Goal: Task Accomplishment & Management: Use online tool/utility

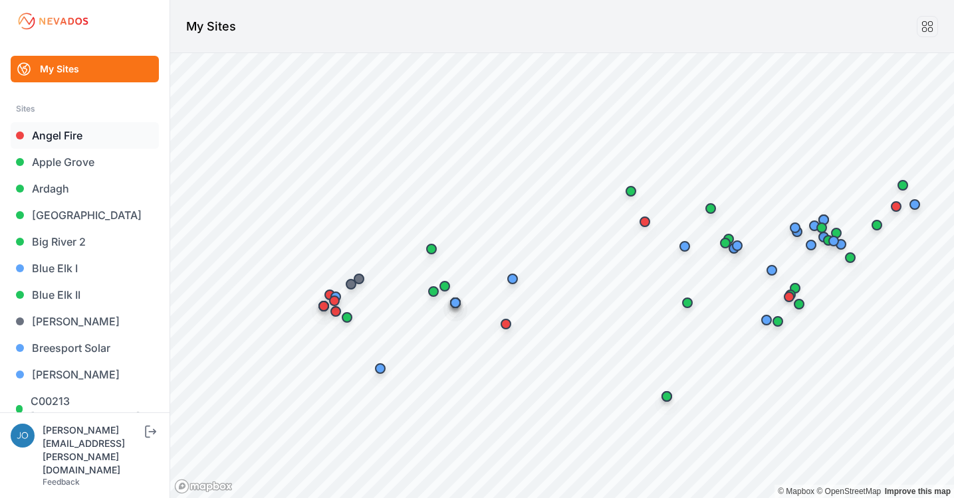
click at [45, 137] on link "Angel Fire" at bounding box center [85, 135] width 148 height 27
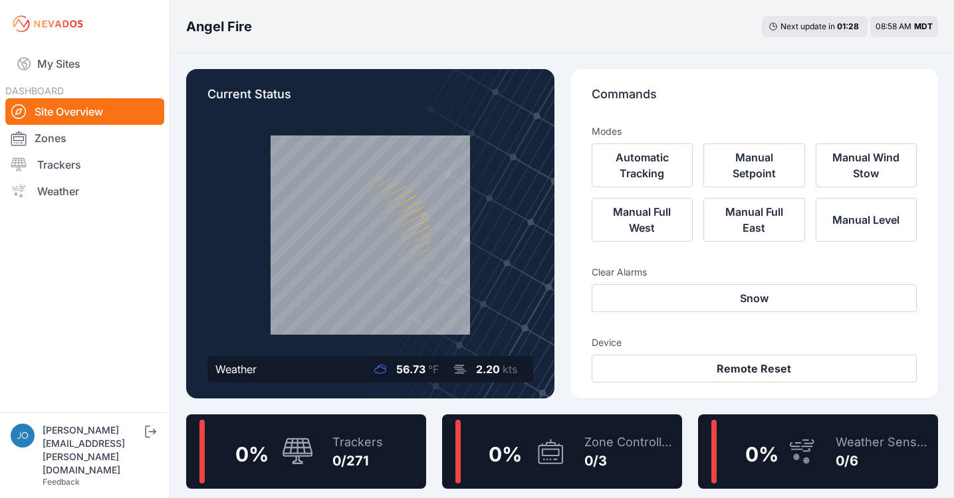
click at [298, 433] on div "0 %" at bounding box center [256, 452] width 114 height 64
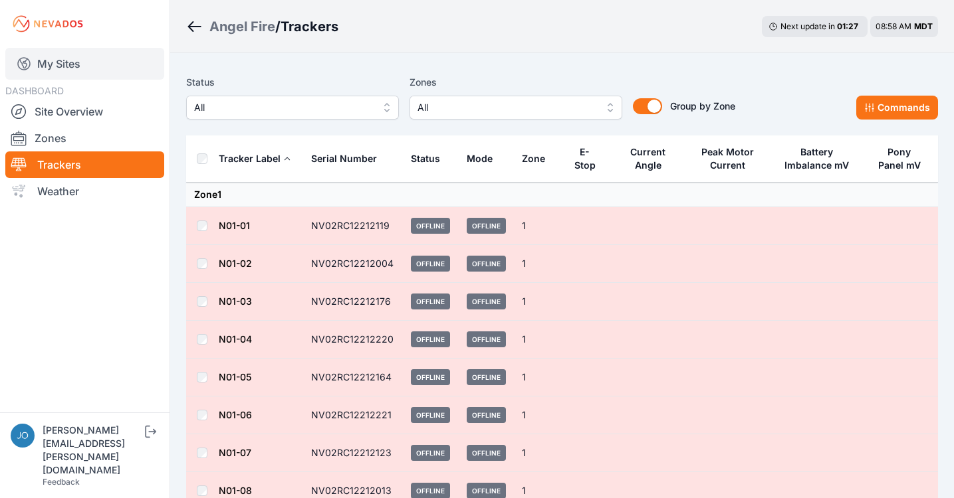
click at [41, 61] on link "My Sites" at bounding box center [84, 64] width 159 height 32
click at [56, 58] on link "My Sites" at bounding box center [84, 64] width 159 height 32
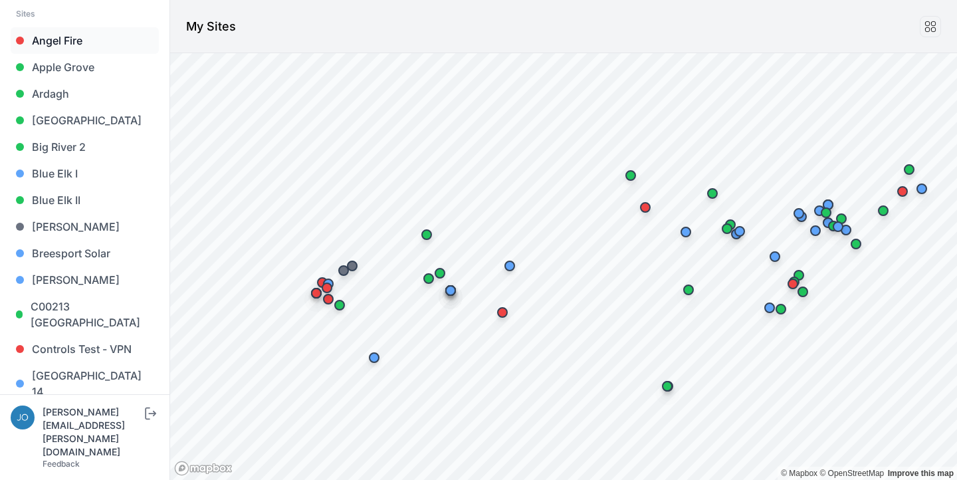
scroll to position [104, 0]
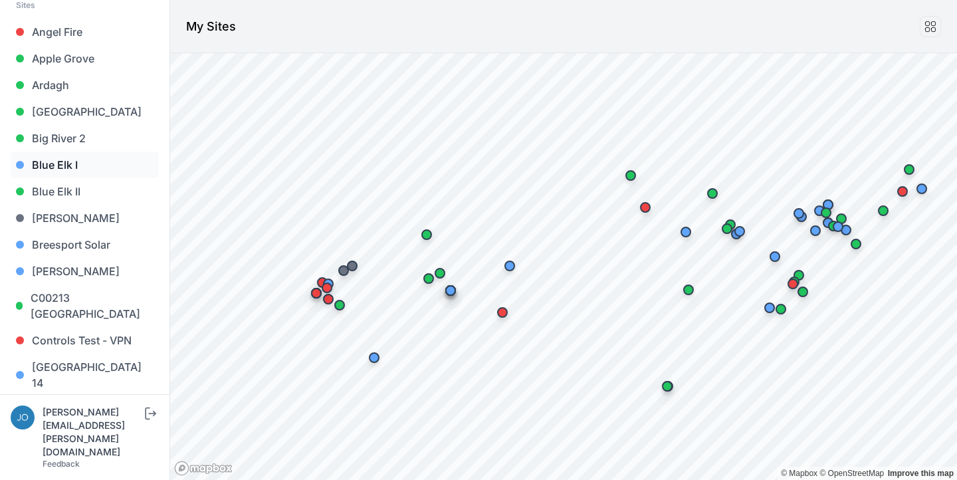
click at [68, 171] on link "Blue Elk I" at bounding box center [85, 165] width 148 height 27
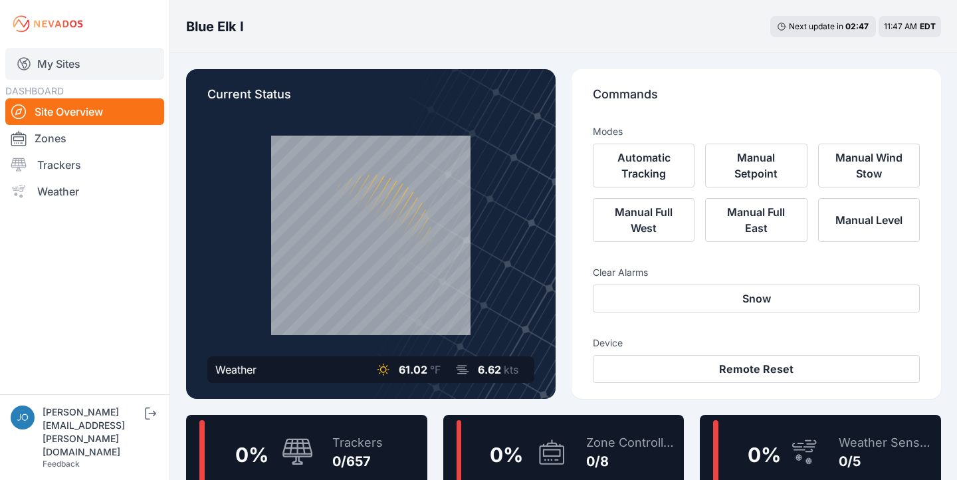
click at [56, 62] on link "My Sites" at bounding box center [84, 64] width 159 height 32
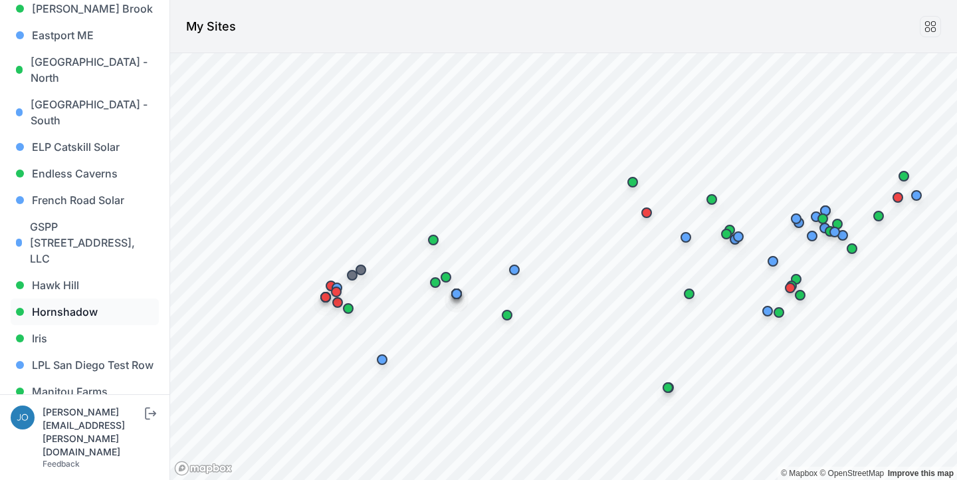
scroll to position [518, 0]
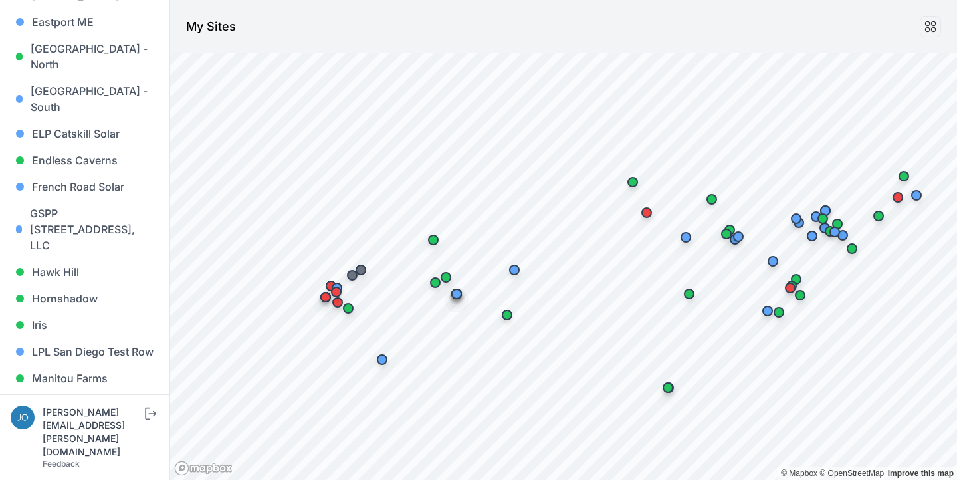
click at [2, 285] on div "My Sites Sites Angel Fire Apple Grove Ardagh Bartonsville Big River 2 Blue Elk …" at bounding box center [85, 197] width 170 height 394
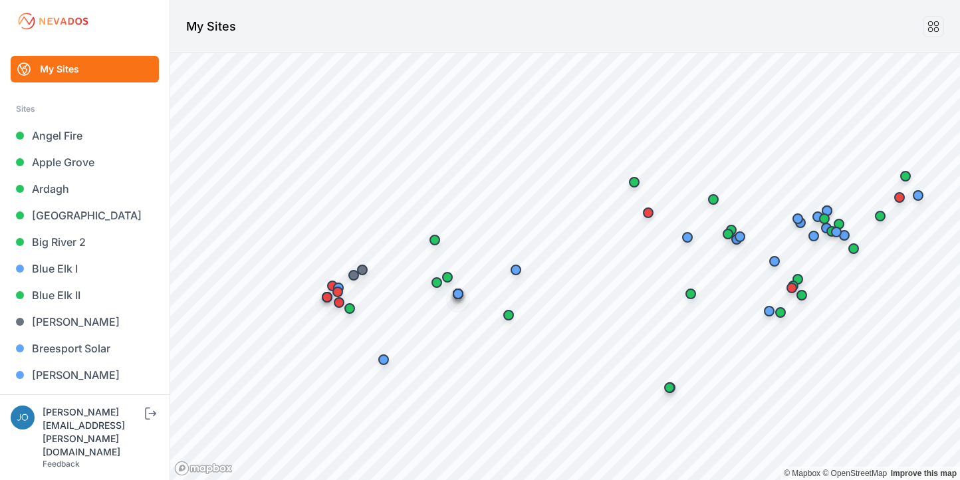
scroll to position [0, 0]
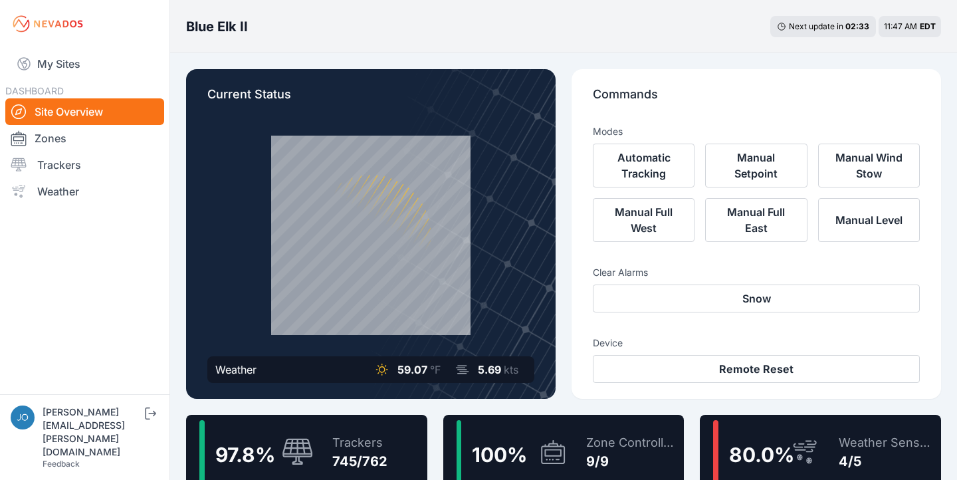
click at [397, 443] on div "97.8 % Trackers 745/762" at bounding box center [306, 452] width 241 height 74
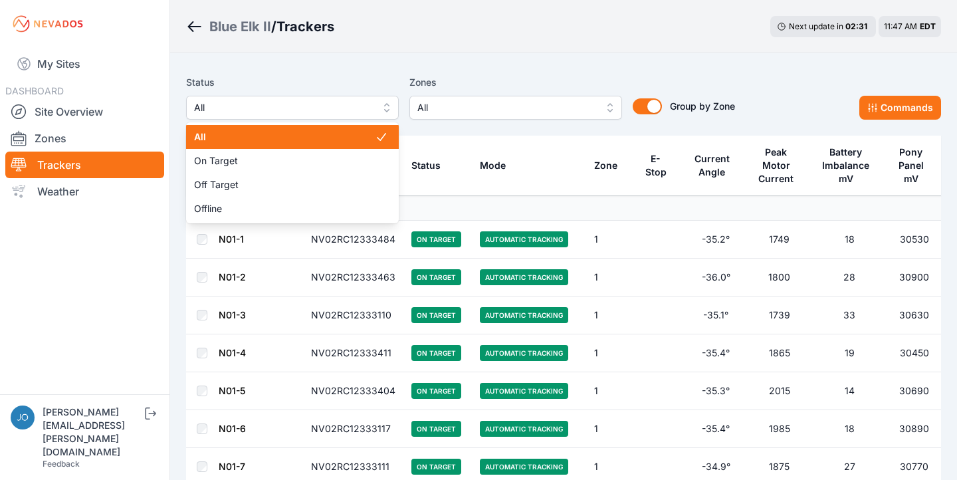
click at [312, 118] on button "All" at bounding box center [292, 108] width 213 height 24
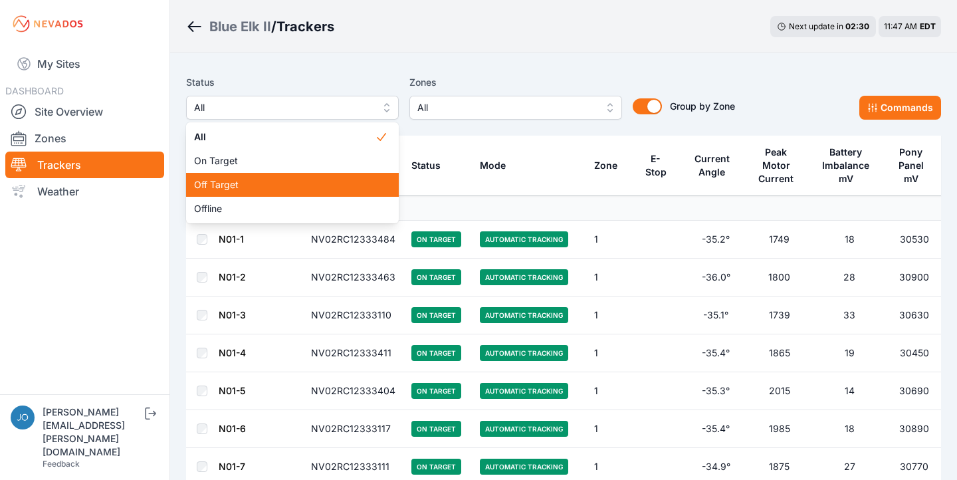
click at [294, 187] on span "Off Target" at bounding box center [284, 184] width 181 height 13
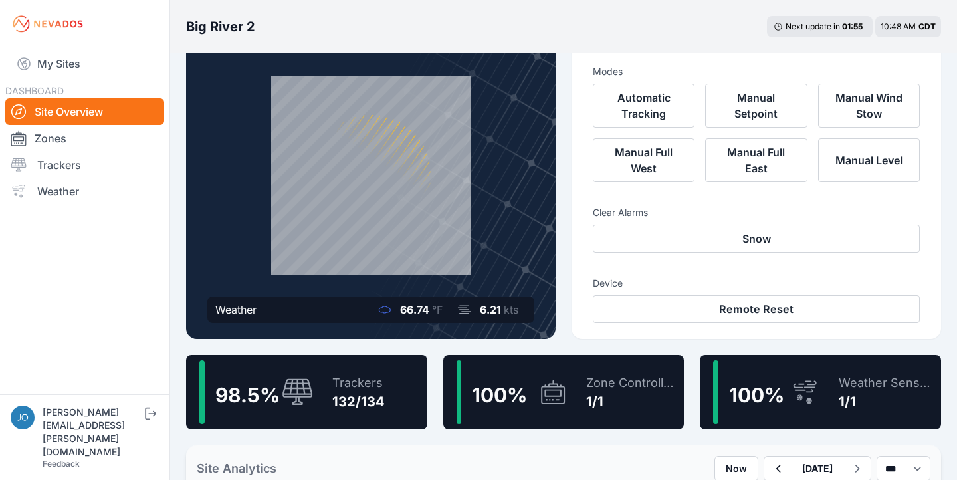
scroll to position [88, 0]
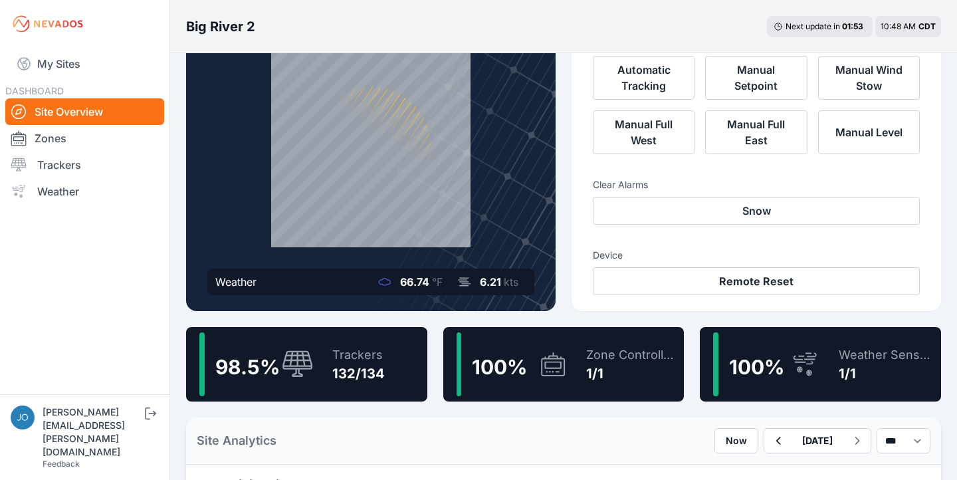
click at [403, 383] on div "98.5 % Trackers 132/134" at bounding box center [306, 364] width 241 height 74
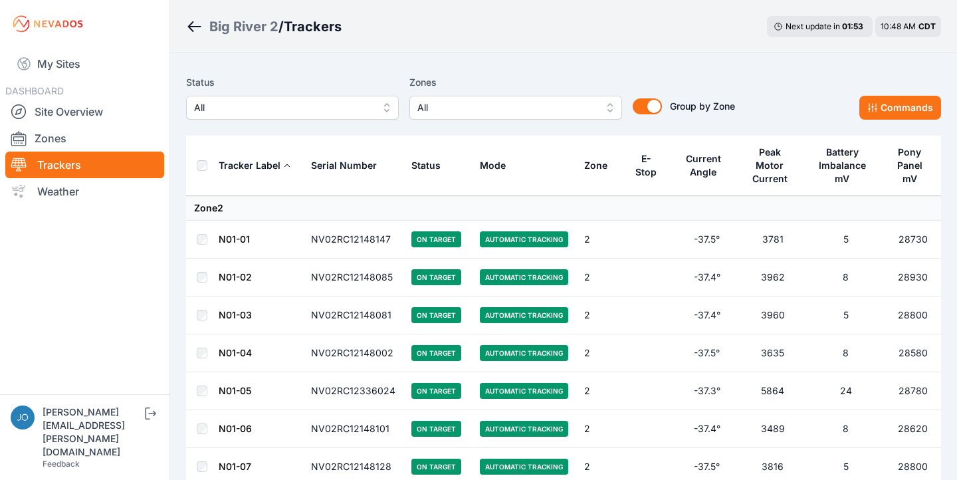
click at [343, 112] on span "All" at bounding box center [283, 108] width 178 height 16
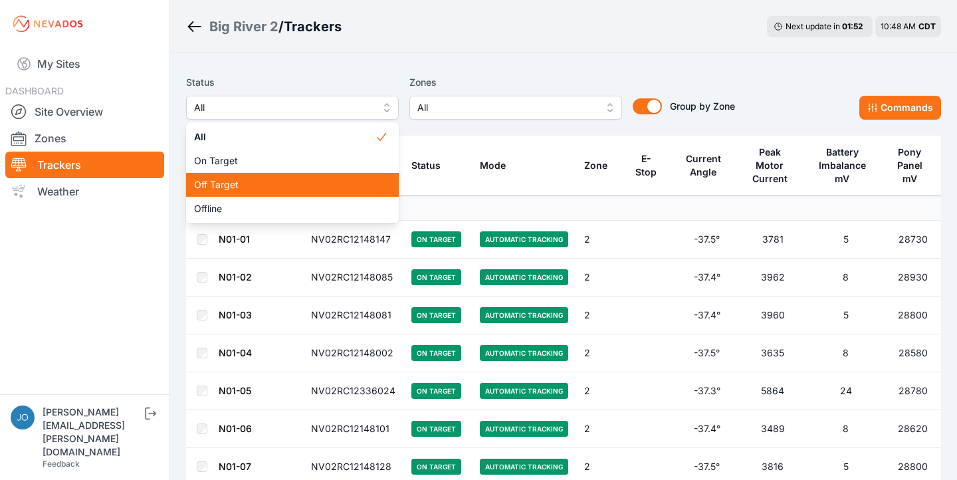
click at [310, 187] on span "Off Target" at bounding box center [284, 184] width 181 height 13
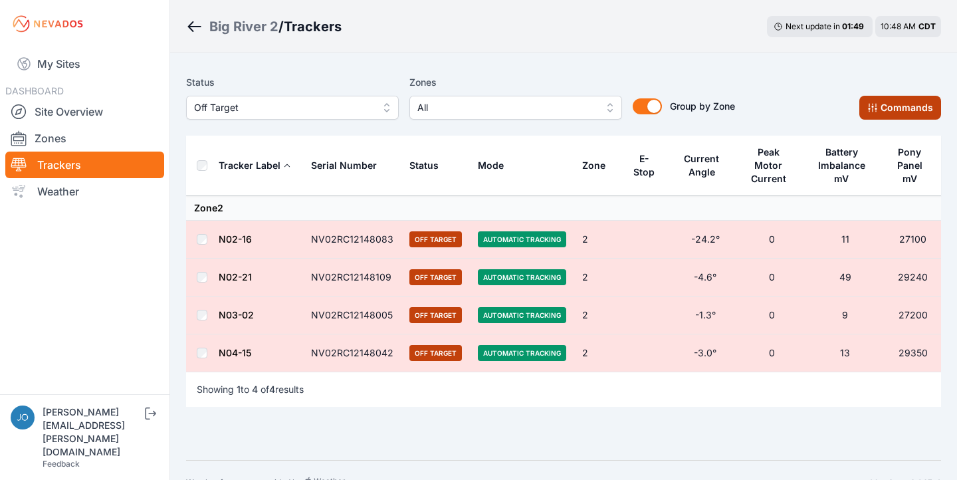
click at [884, 113] on button "Commands" at bounding box center [900, 108] width 82 height 24
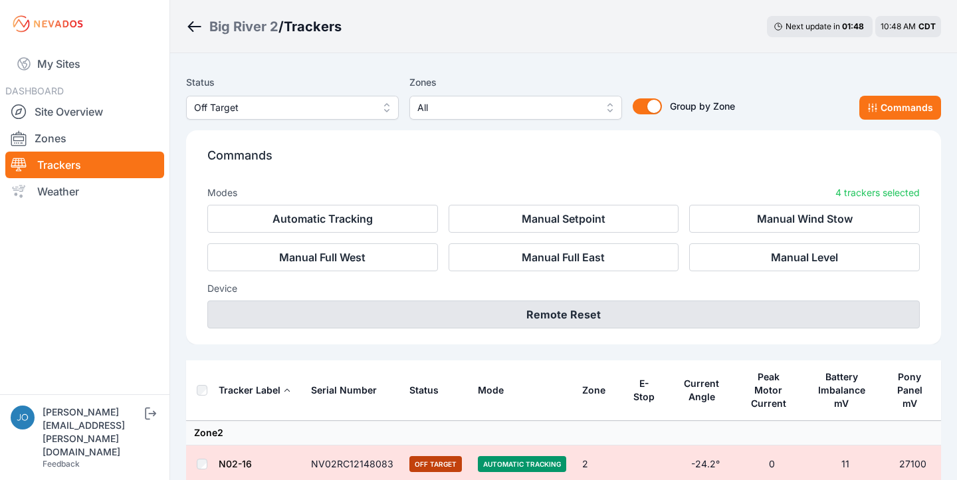
click at [631, 312] on button "Remote Reset" at bounding box center [563, 314] width 712 height 28
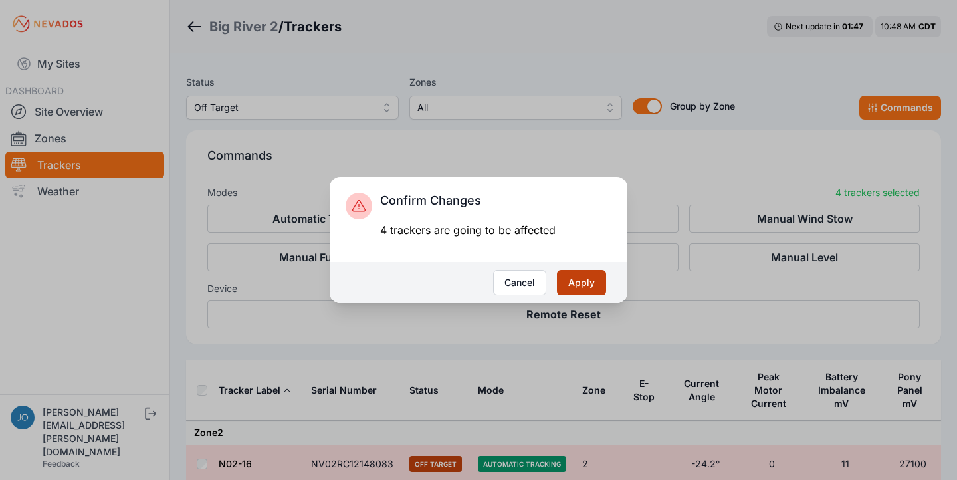
click at [592, 289] on button "Apply" at bounding box center [581, 282] width 49 height 25
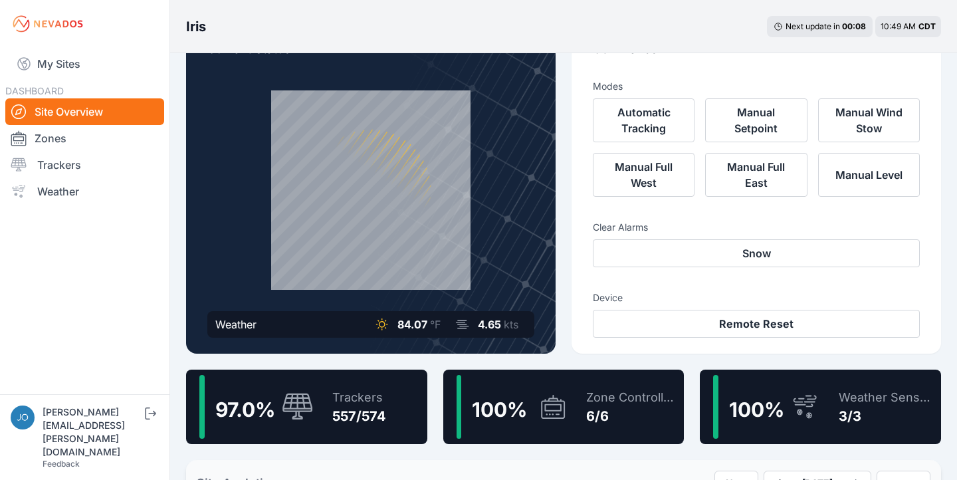
scroll to position [57, 0]
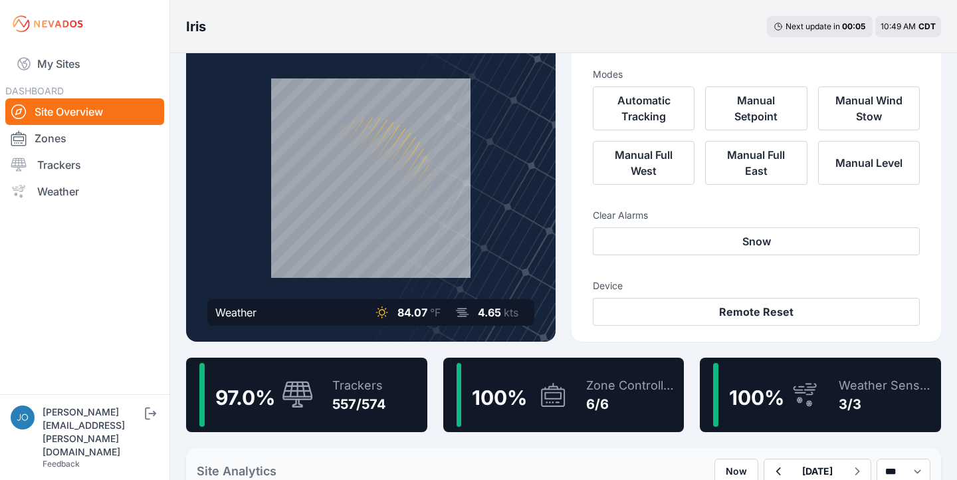
click at [393, 372] on div "97.0 % Trackers 557/574" at bounding box center [306, 395] width 241 height 74
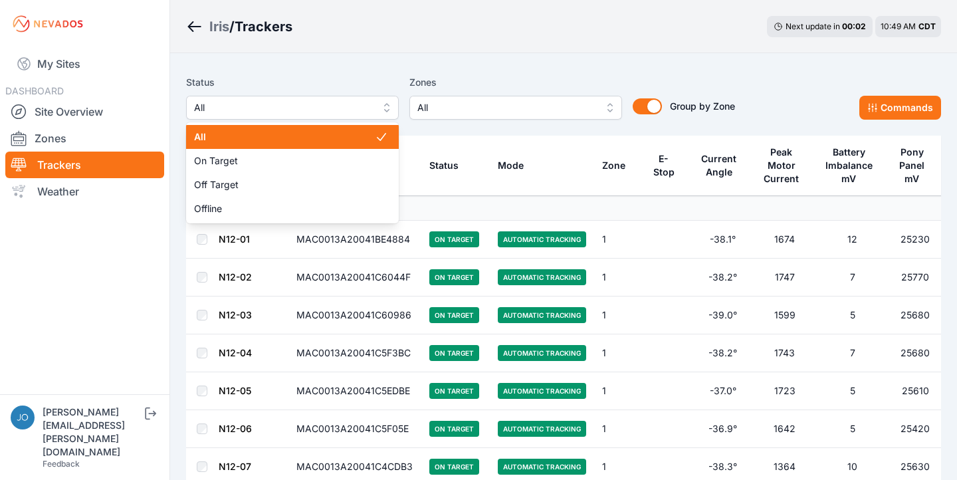
click at [309, 115] on span "All" at bounding box center [283, 108] width 178 height 16
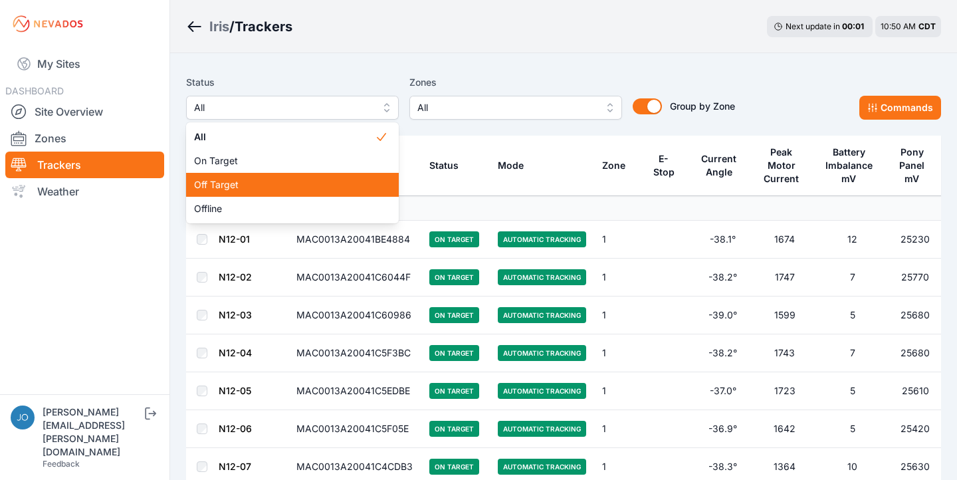
click at [300, 184] on span "Off Target" at bounding box center [284, 184] width 181 height 13
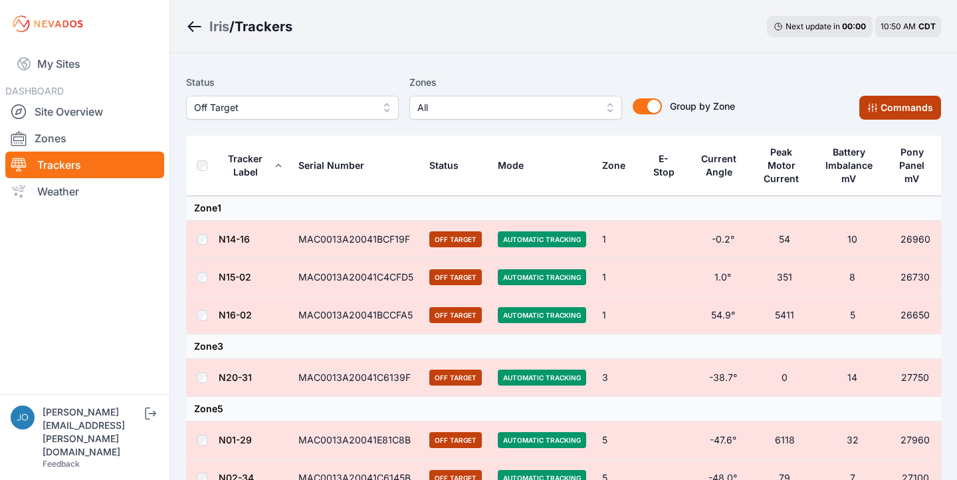
click at [907, 107] on button "Commands" at bounding box center [900, 108] width 82 height 24
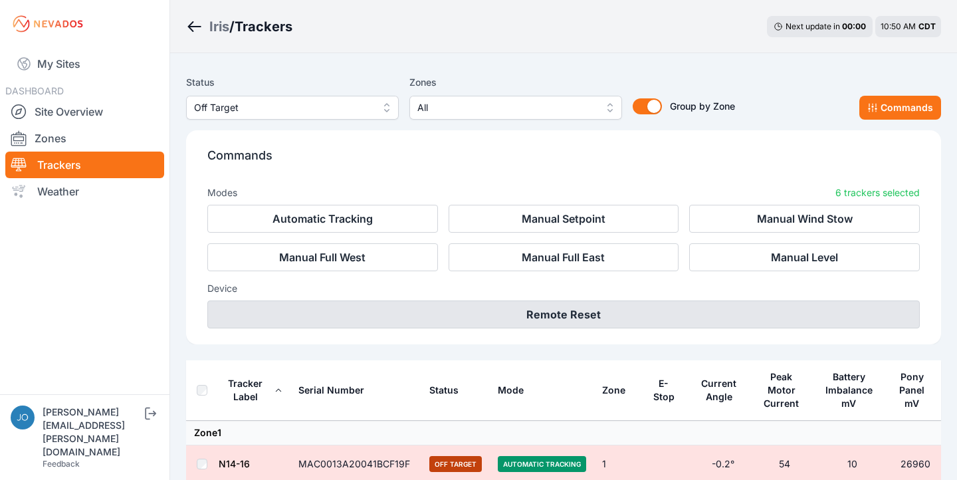
click at [590, 313] on button "Remote Reset" at bounding box center [563, 314] width 712 height 28
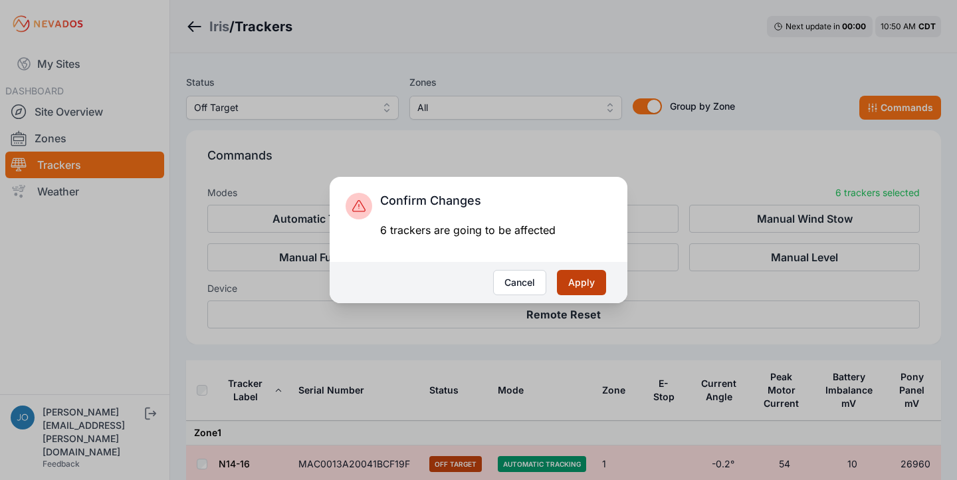
click at [590, 281] on button "Apply" at bounding box center [581, 282] width 49 height 25
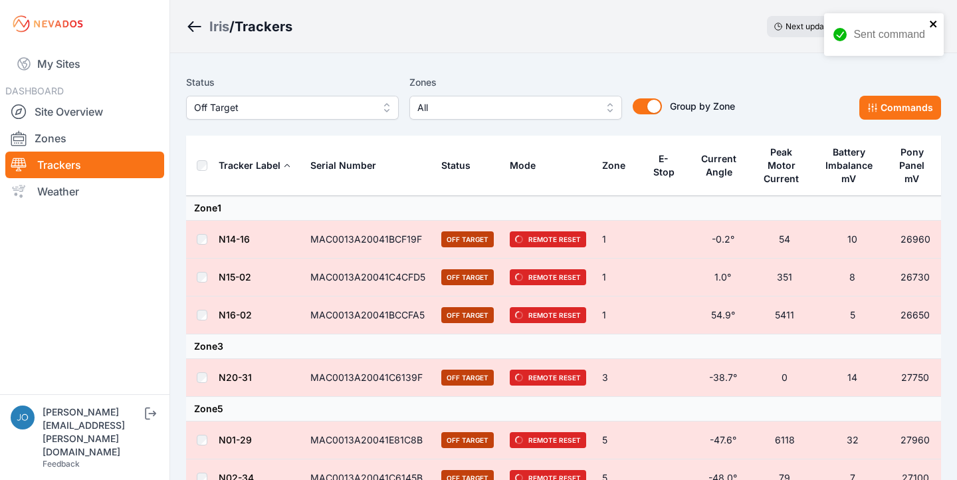
click at [934, 27] on icon "close" at bounding box center [933, 24] width 9 height 11
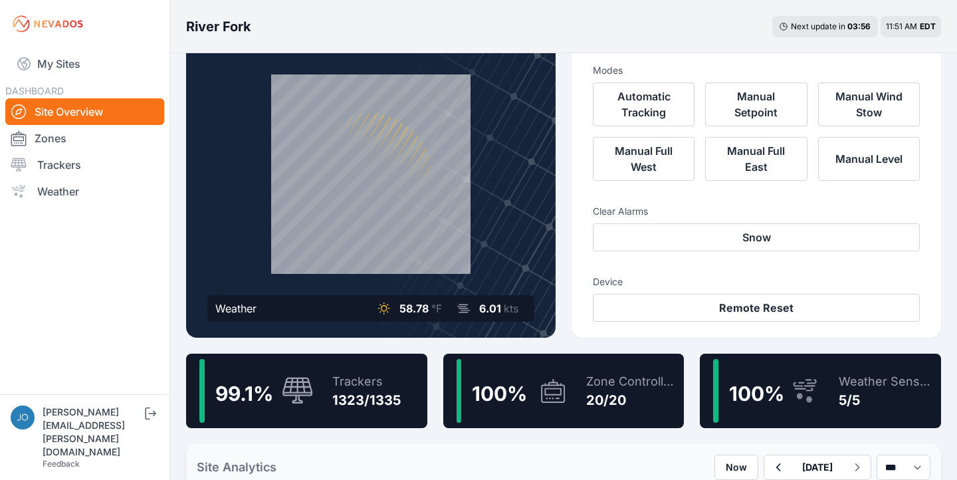
scroll to position [68, 0]
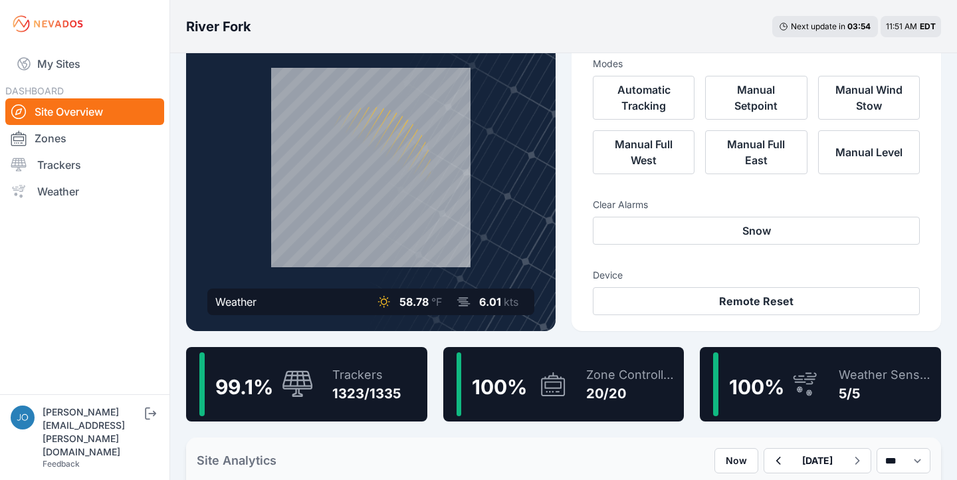
click at [341, 377] on div "Trackers" at bounding box center [366, 375] width 68 height 19
click at [330, 361] on div "Trackers 1323/1335" at bounding box center [360, 384] width 82 height 64
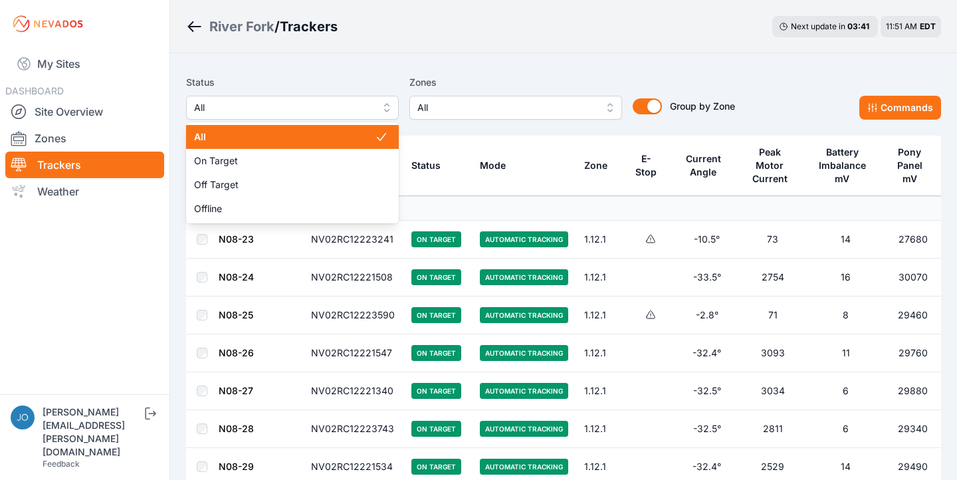
click at [246, 108] on span "All" at bounding box center [283, 108] width 178 height 16
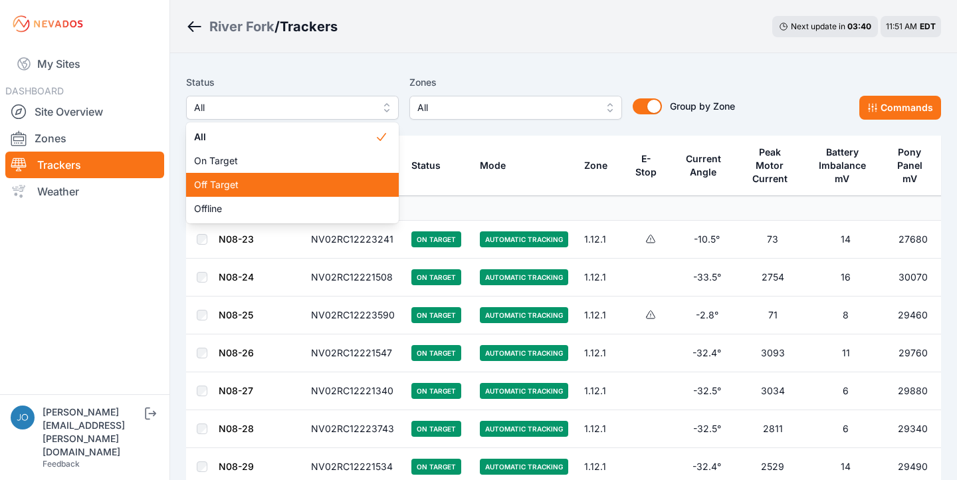
click at [245, 183] on span "Off Target" at bounding box center [284, 184] width 181 height 13
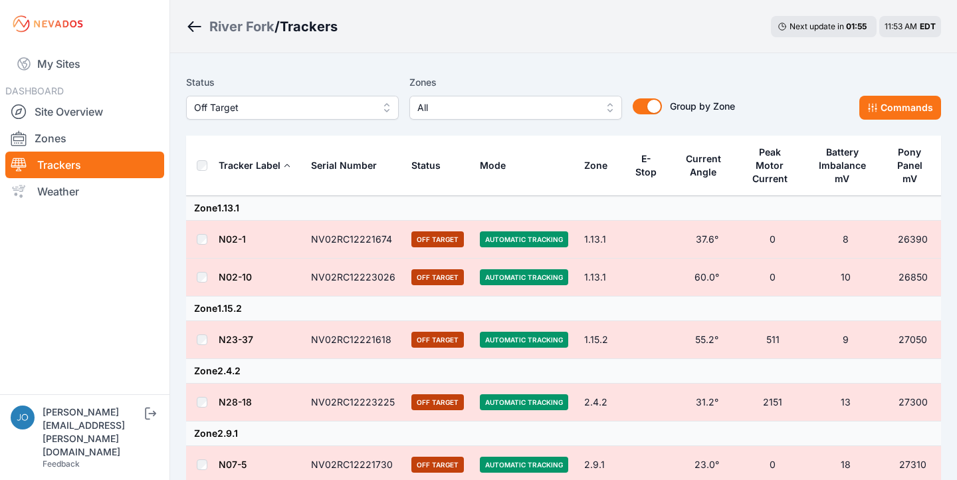
click at [892, 120] on div "Status Off Target Zones All Group by Zone Group by Zone Commands" at bounding box center [563, 102] width 755 height 66
click at [899, 109] on button "Commands" at bounding box center [900, 108] width 82 height 24
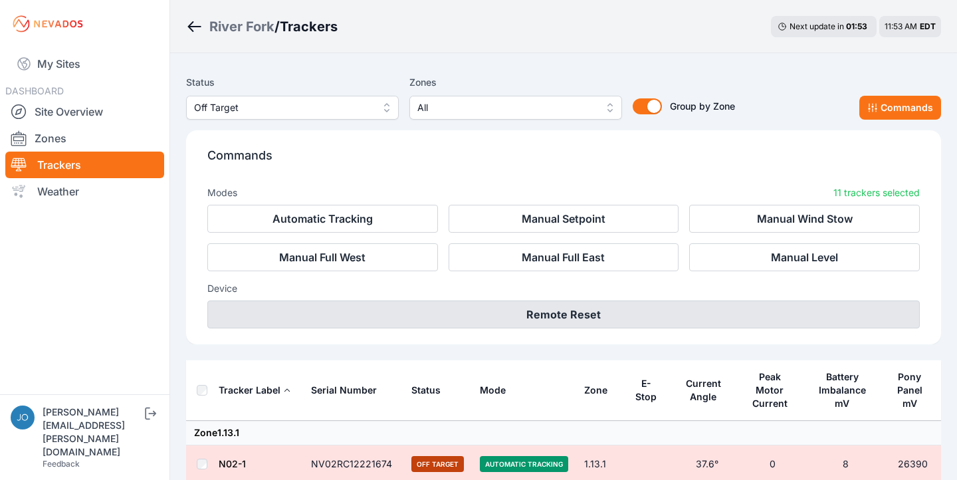
click at [547, 310] on button "Remote Reset" at bounding box center [563, 314] width 712 height 28
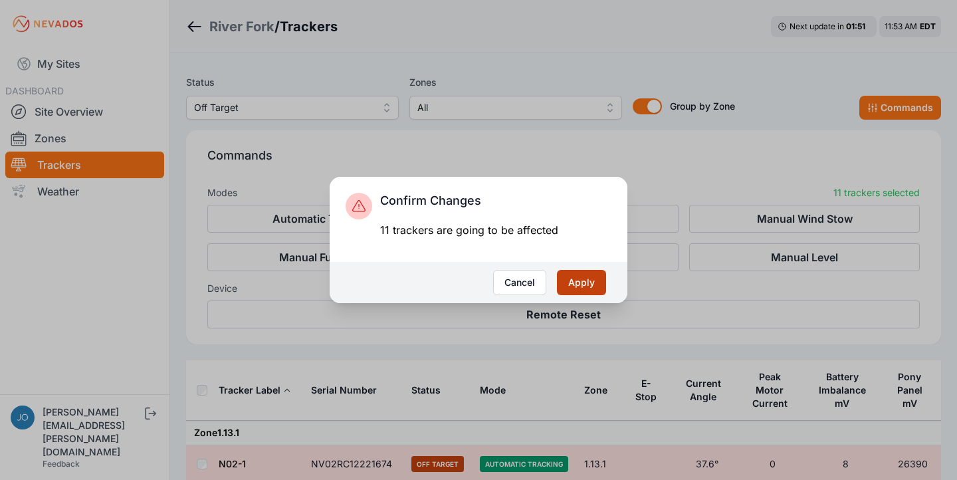
click at [590, 280] on button "Apply" at bounding box center [581, 282] width 49 height 25
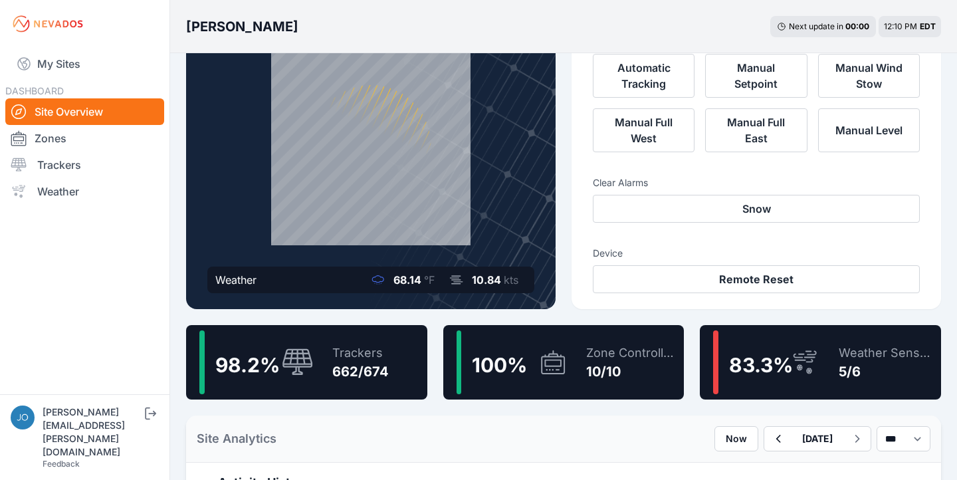
scroll to position [96, 0]
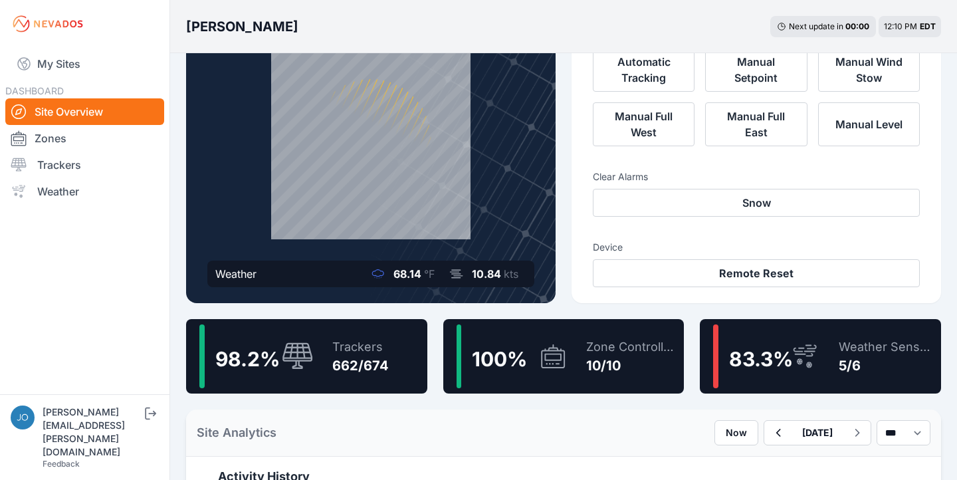
click at [399, 347] on div "98.2 % Trackers 662/674" at bounding box center [306, 356] width 241 height 74
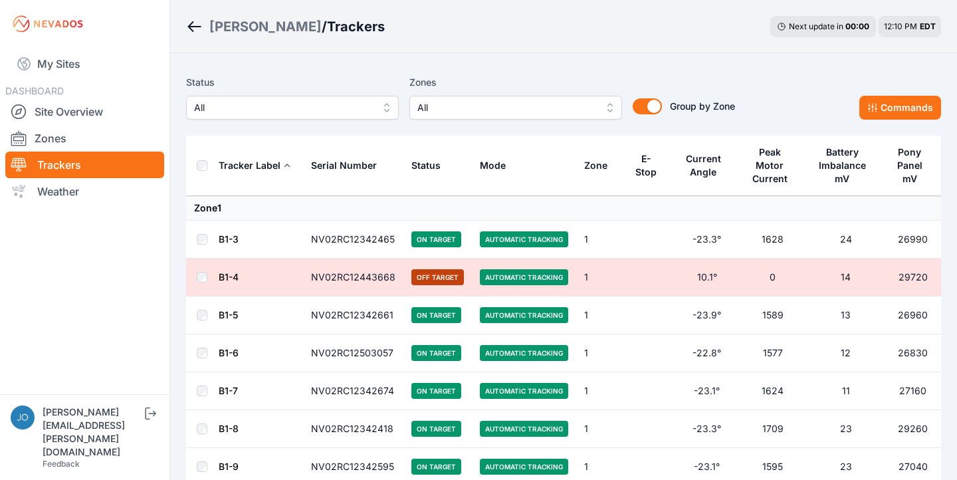
click at [282, 112] on span "All" at bounding box center [283, 108] width 178 height 16
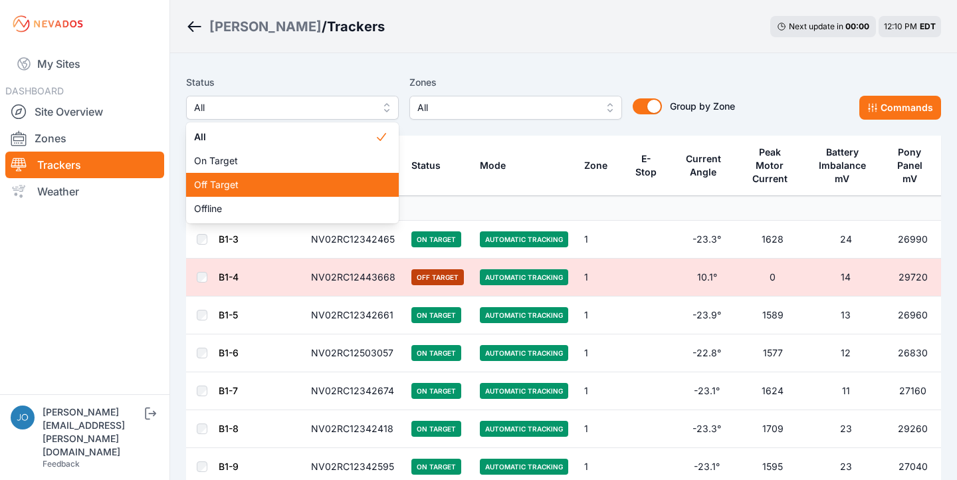
click at [272, 175] on div "Off Target" at bounding box center [292, 185] width 213 height 24
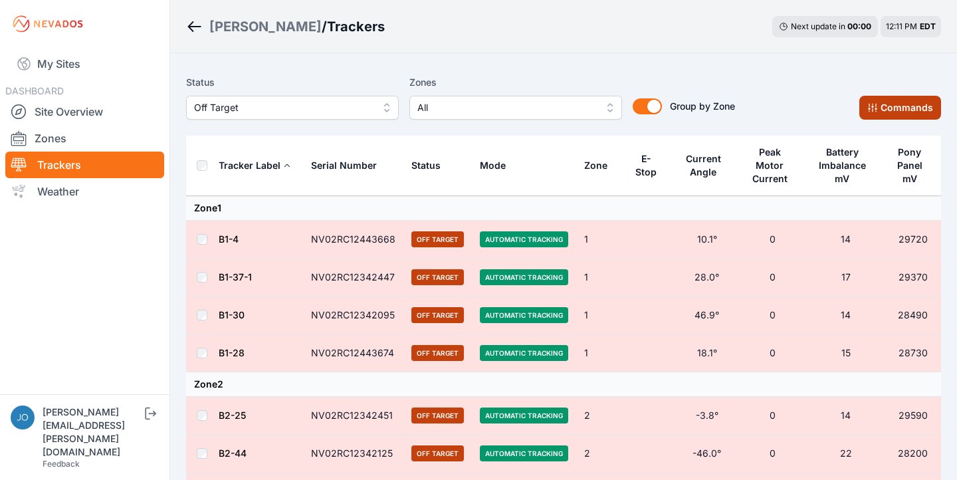
click at [900, 107] on button "Commands" at bounding box center [900, 108] width 82 height 24
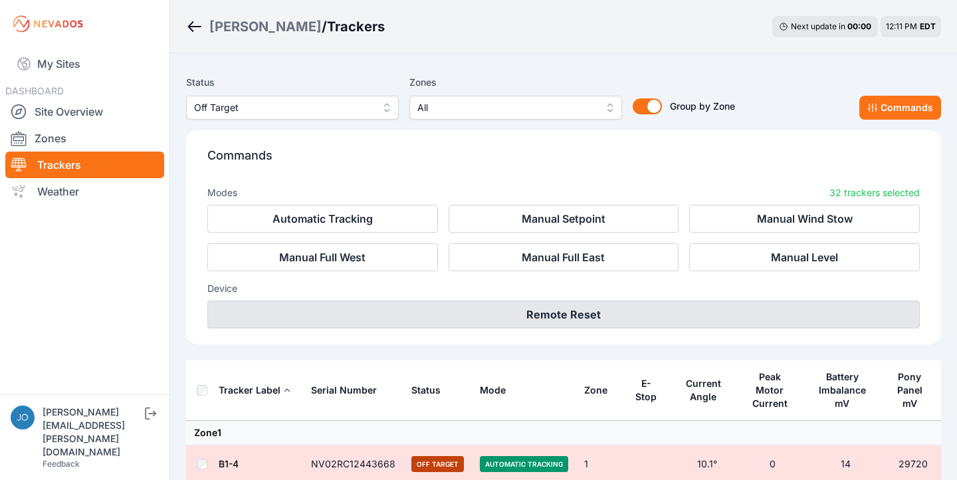
click at [762, 320] on button "Remote Reset" at bounding box center [563, 314] width 712 height 28
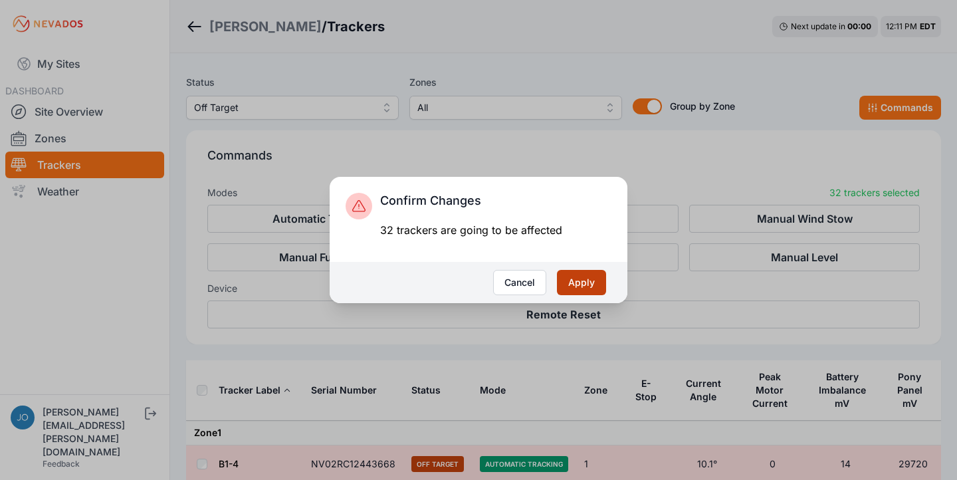
click at [597, 285] on button "Apply" at bounding box center [581, 282] width 49 height 25
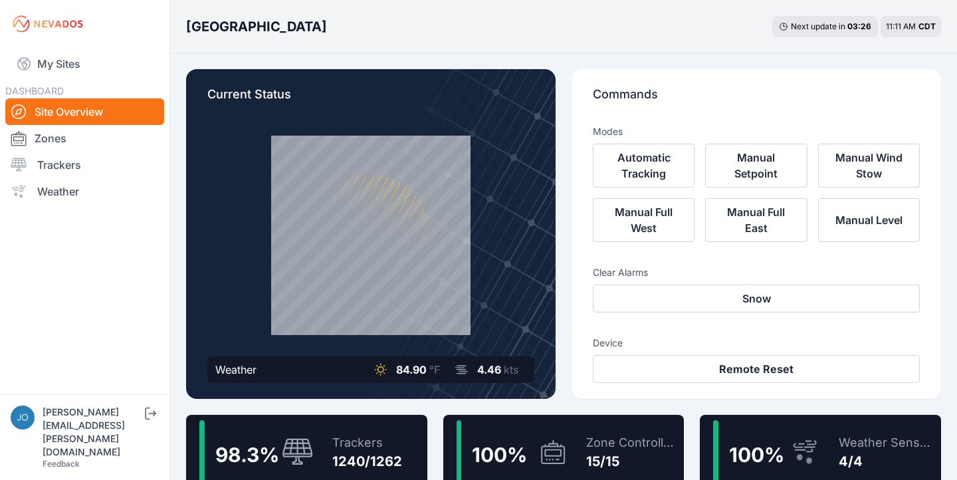
click at [404, 423] on div "98.3 % Trackers 1240/1262" at bounding box center [306, 452] width 241 height 74
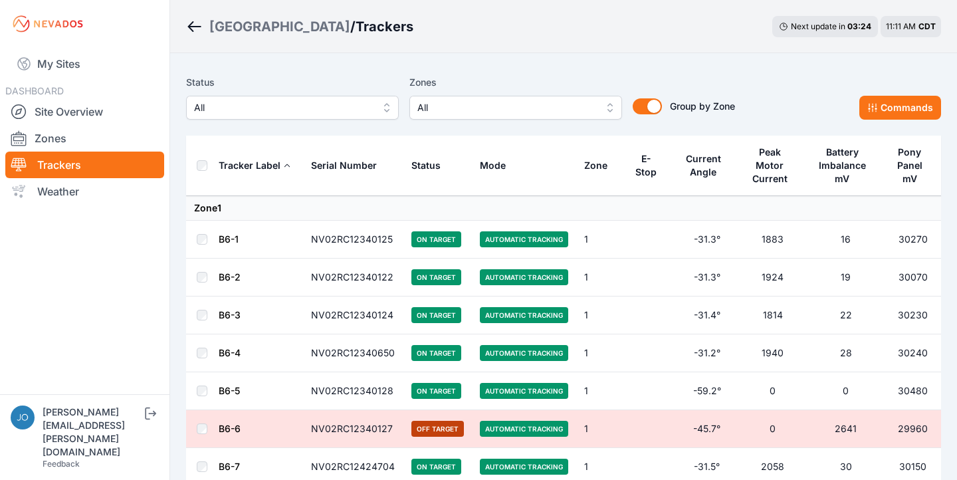
click at [346, 107] on span "All" at bounding box center [283, 108] width 178 height 16
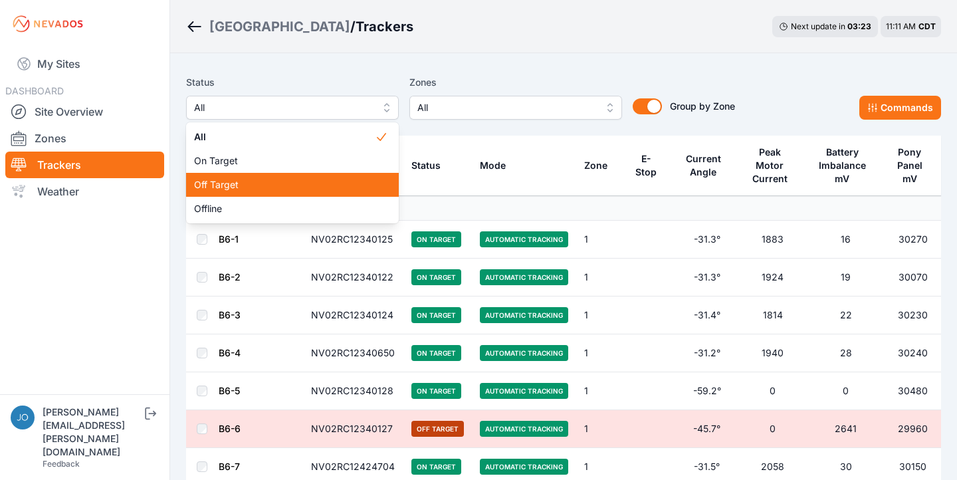
click at [331, 187] on span "Off Target" at bounding box center [284, 184] width 181 height 13
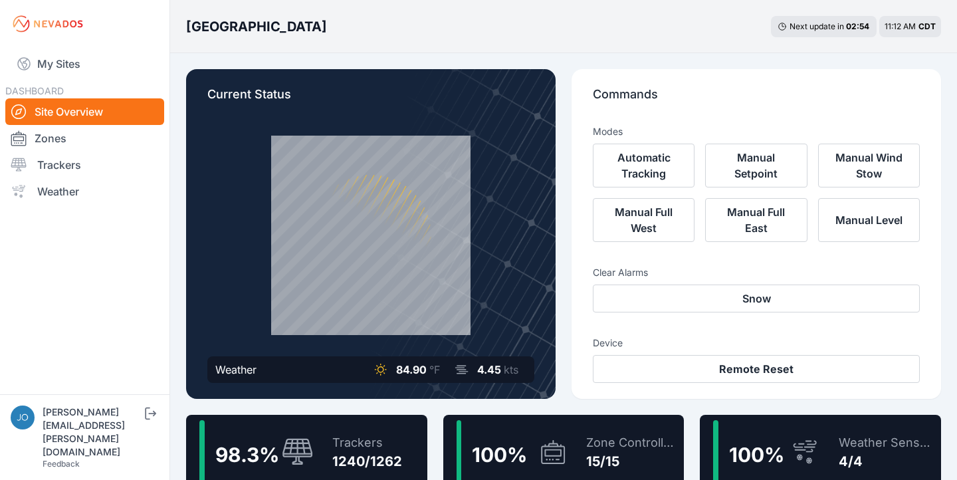
click at [395, 441] on div "Trackers" at bounding box center [367, 442] width 70 height 19
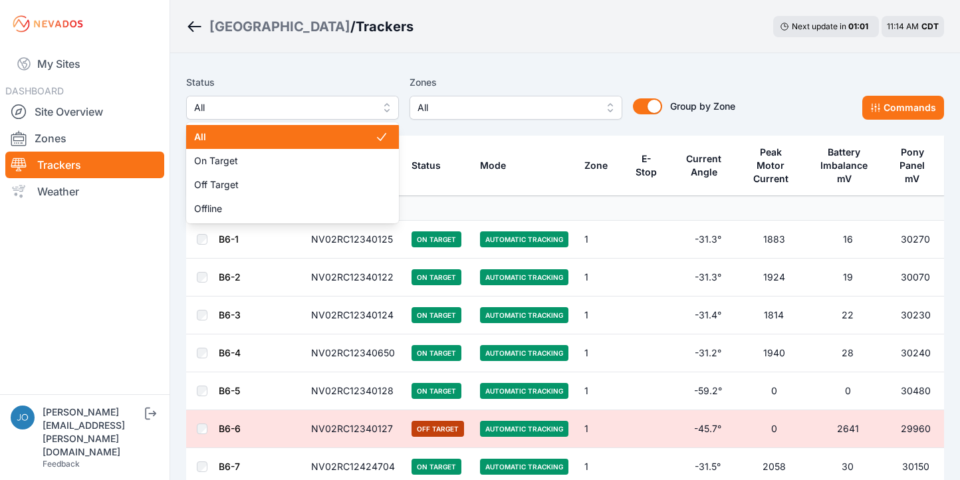
click at [250, 100] on span "All" at bounding box center [283, 108] width 178 height 16
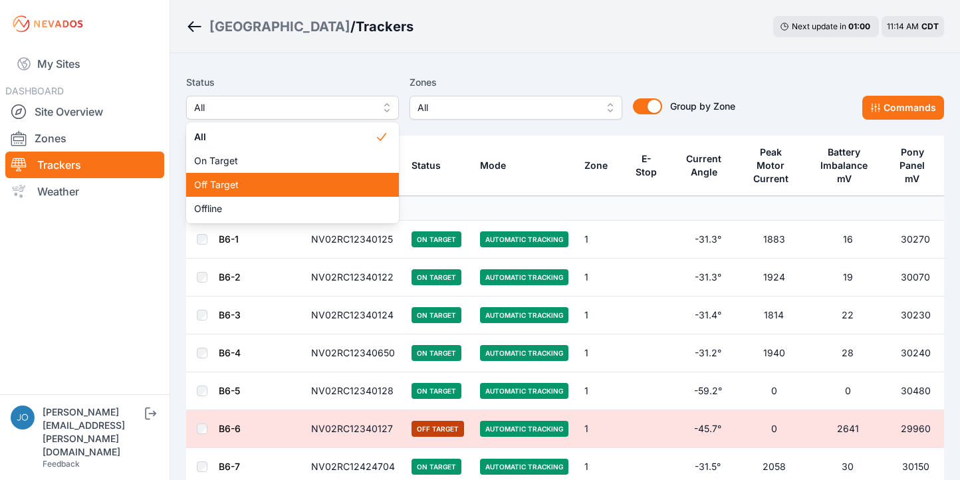
click at [259, 185] on span "Off Target" at bounding box center [284, 184] width 181 height 13
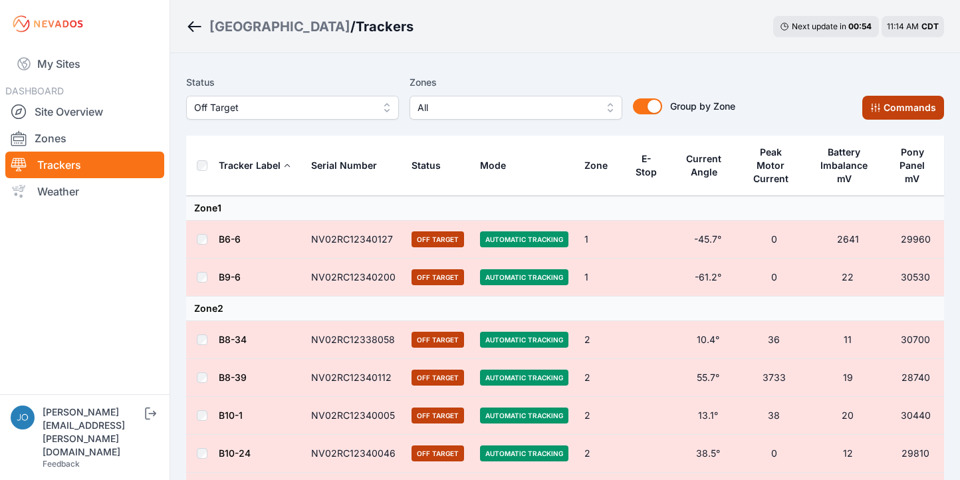
click at [913, 117] on button "Commands" at bounding box center [903, 108] width 82 height 24
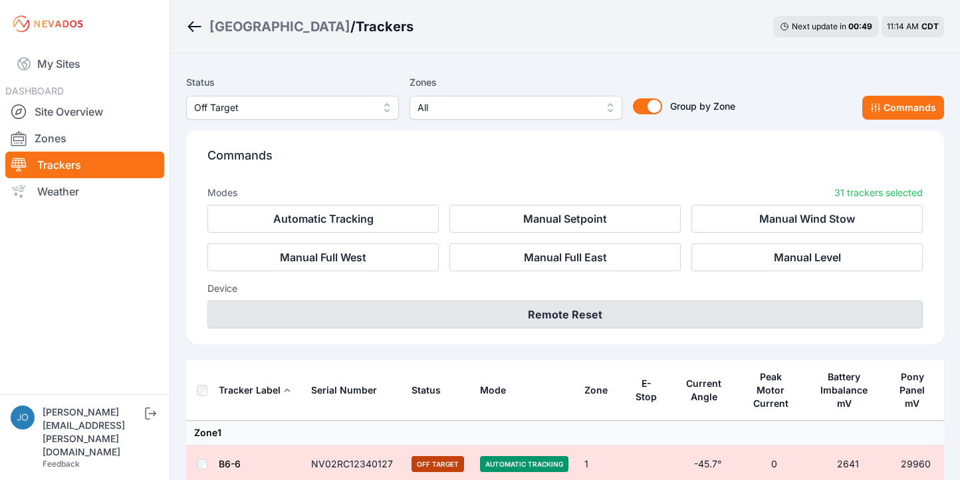
click at [583, 320] on button "Remote Reset" at bounding box center [564, 314] width 715 height 28
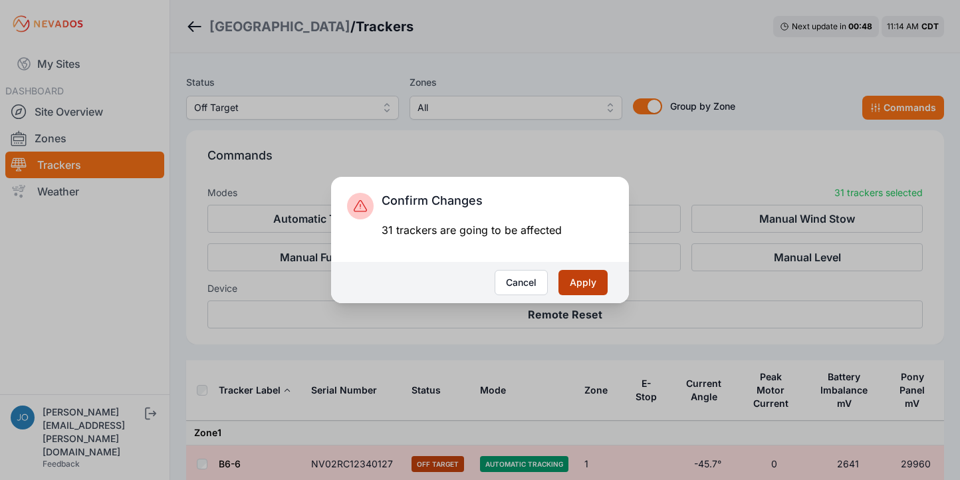
click at [589, 278] on button "Apply" at bounding box center [582, 282] width 49 height 25
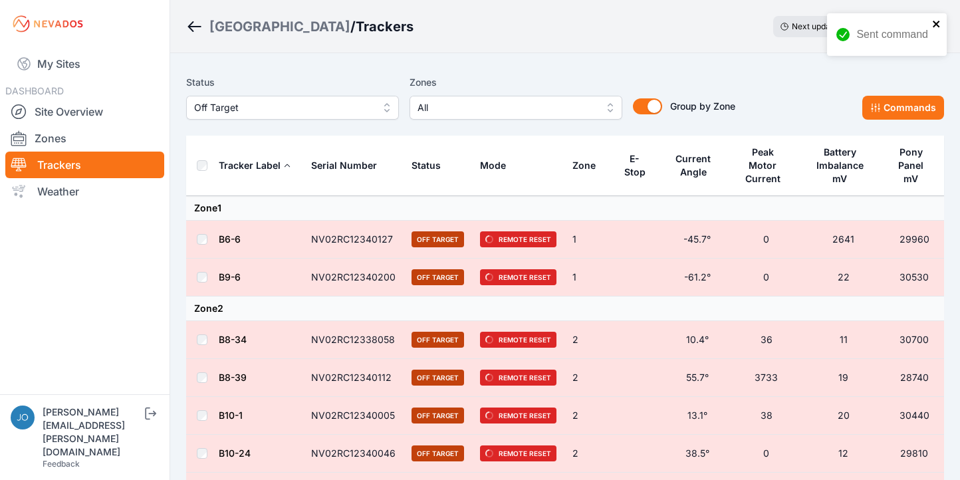
click at [934, 24] on icon "close" at bounding box center [936, 24] width 9 height 11
click at [244, 112] on span "Off Target" at bounding box center [283, 108] width 178 height 16
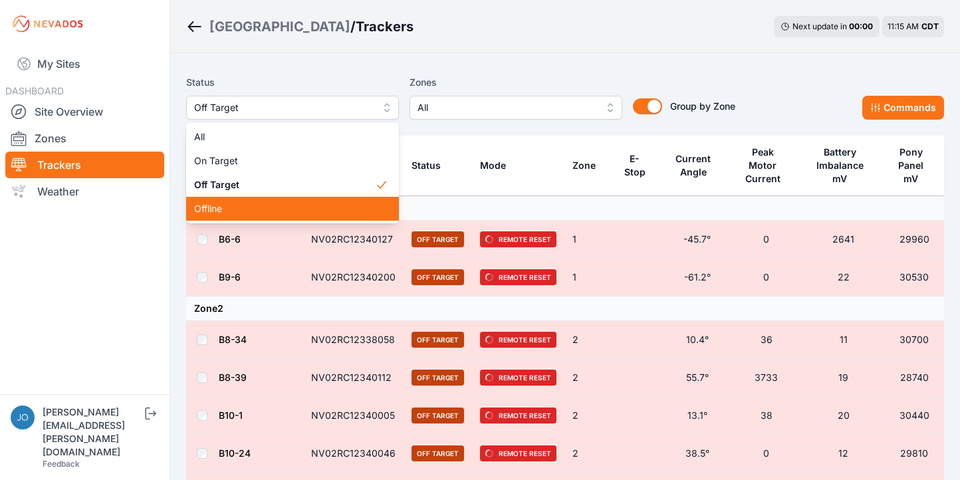
click at [262, 203] on span "Offline" at bounding box center [284, 208] width 181 height 13
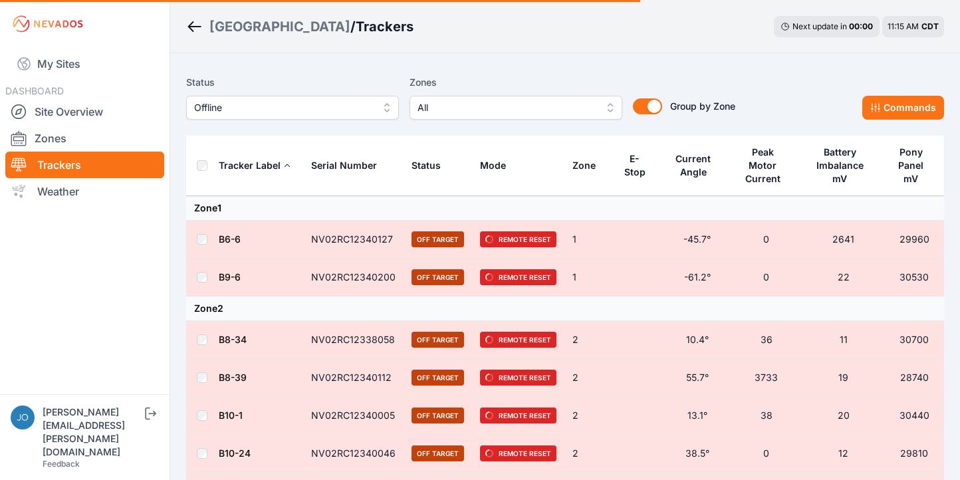
click at [213, 113] on span "Offline" at bounding box center [283, 108] width 178 height 16
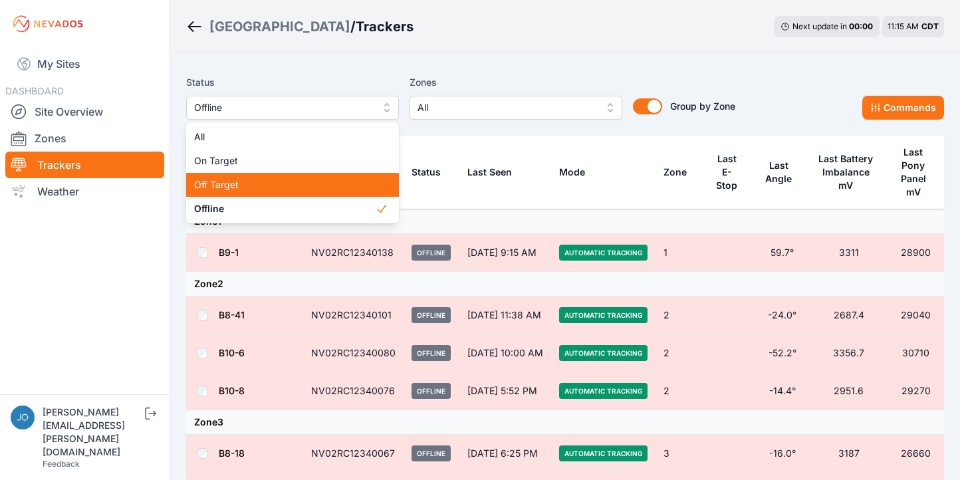
click at [251, 183] on span "Off Target" at bounding box center [284, 184] width 181 height 13
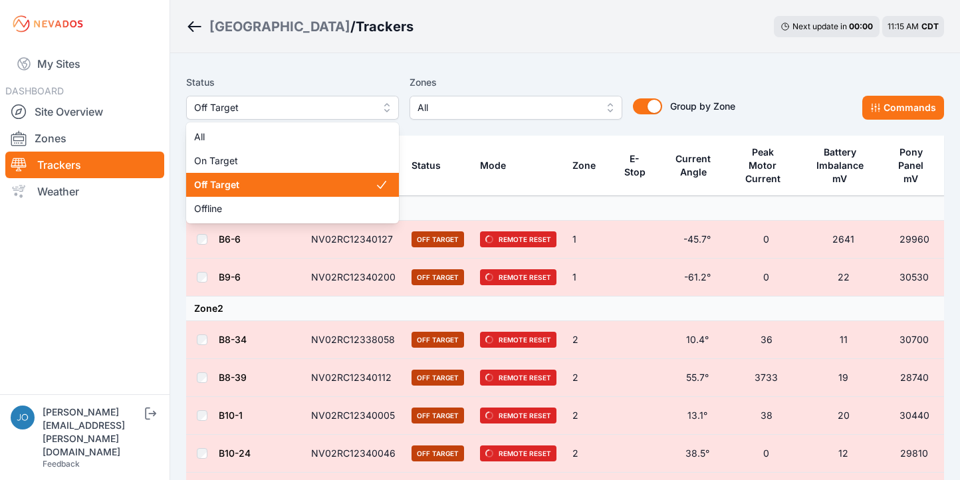
click at [209, 118] on button "Off Target" at bounding box center [292, 108] width 213 height 24
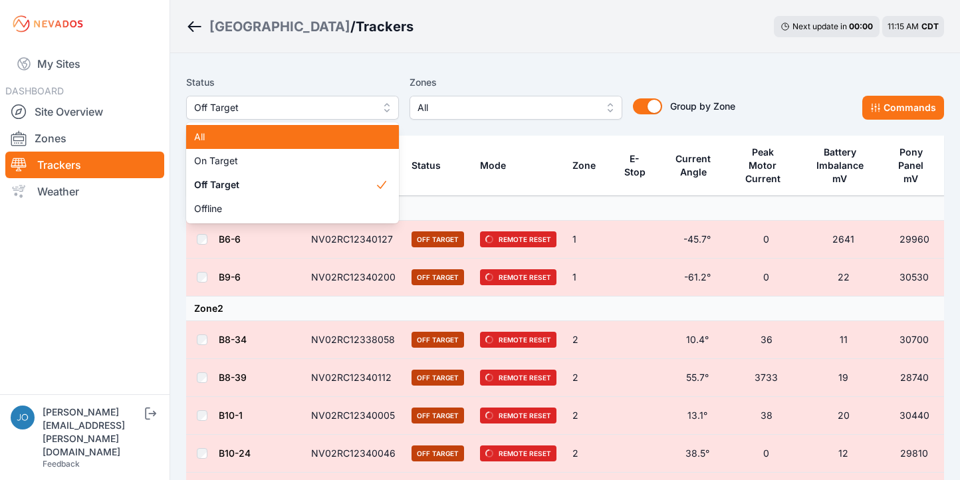
click at [213, 126] on div "All" at bounding box center [292, 137] width 213 height 24
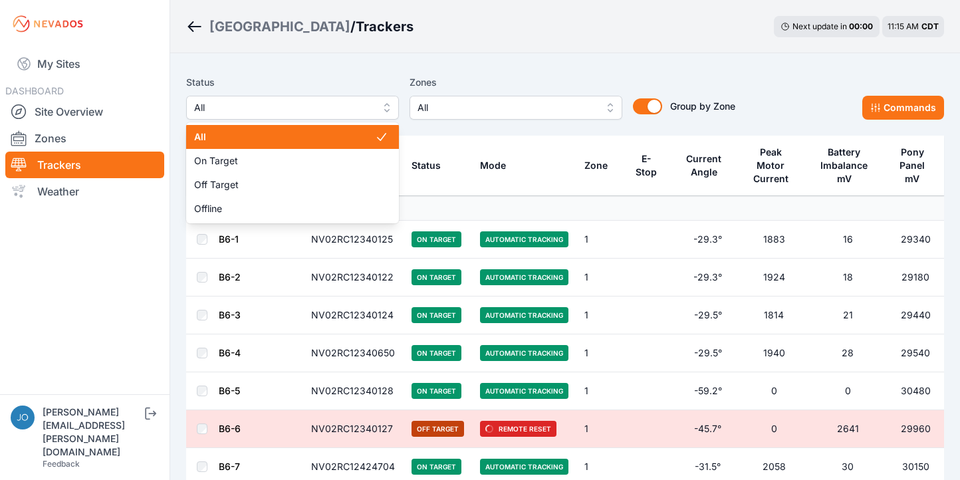
click at [312, 110] on span "All" at bounding box center [283, 108] width 178 height 16
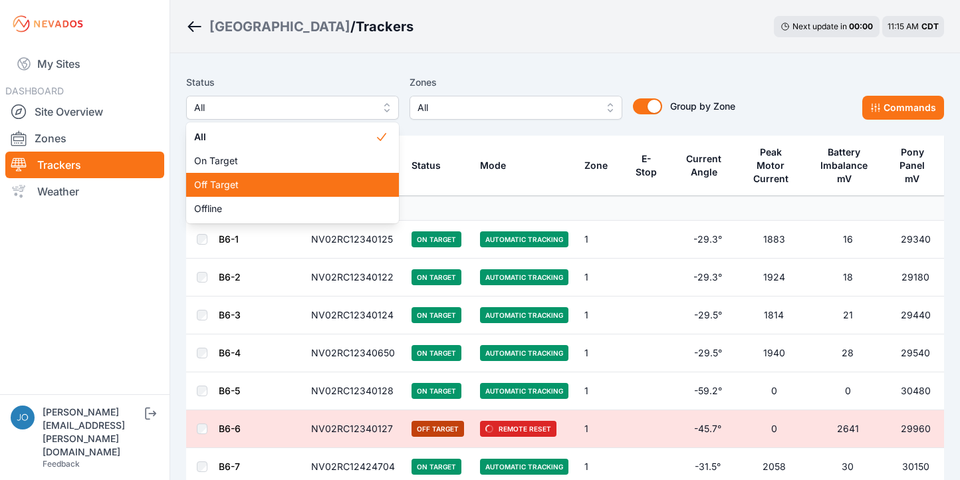
click at [307, 181] on span "Off Target" at bounding box center [284, 184] width 181 height 13
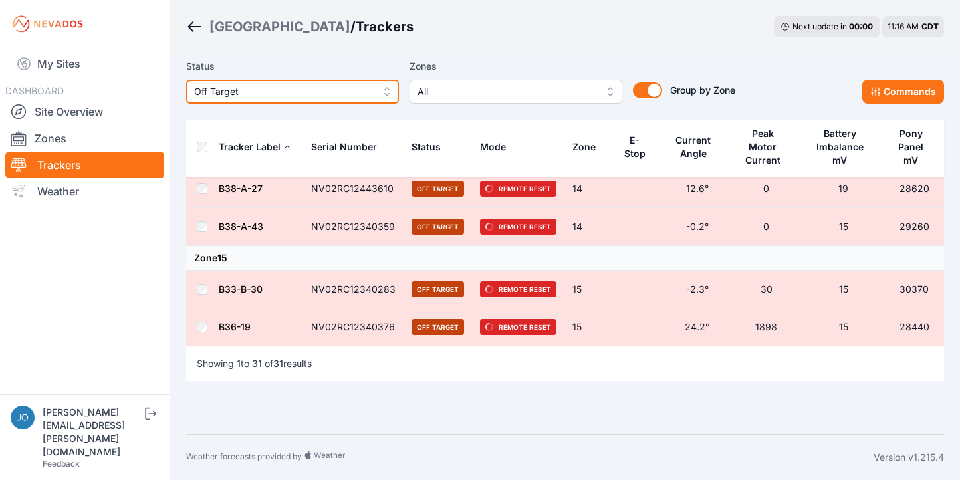
scroll to position [1368, 0]
click at [249, 84] on span "Off Target" at bounding box center [283, 92] width 178 height 16
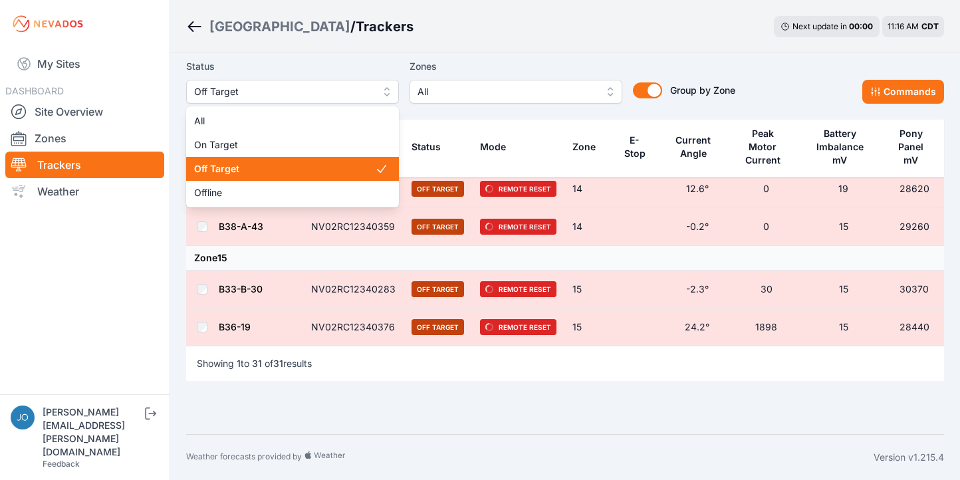
click at [267, 166] on span "Off Target" at bounding box center [284, 168] width 181 height 13
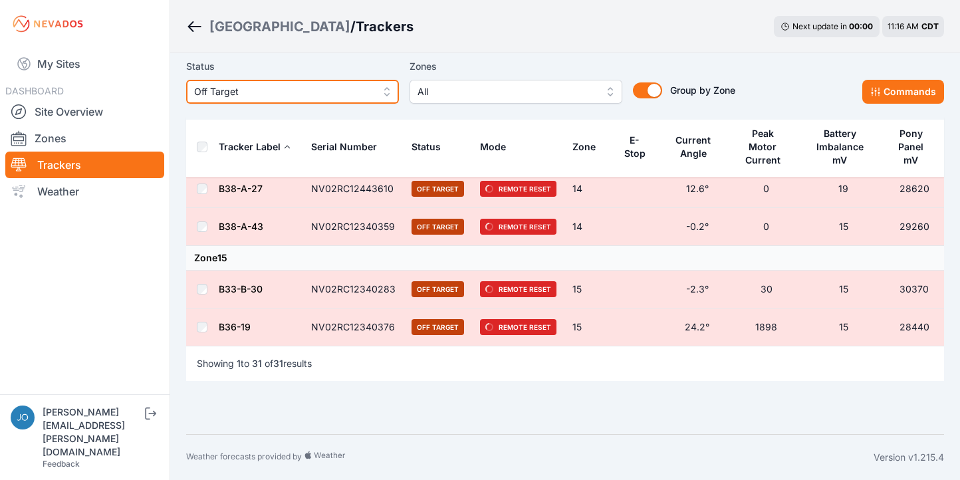
scroll to position [0, 0]
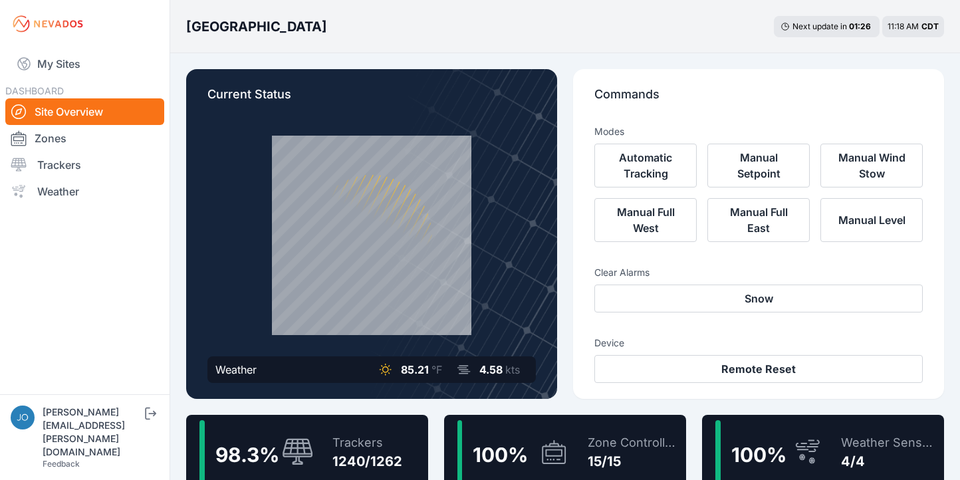
click at [383, 426] on div "Trackers 1240/1262" at bounding box center [360, 452] width 83 height 64
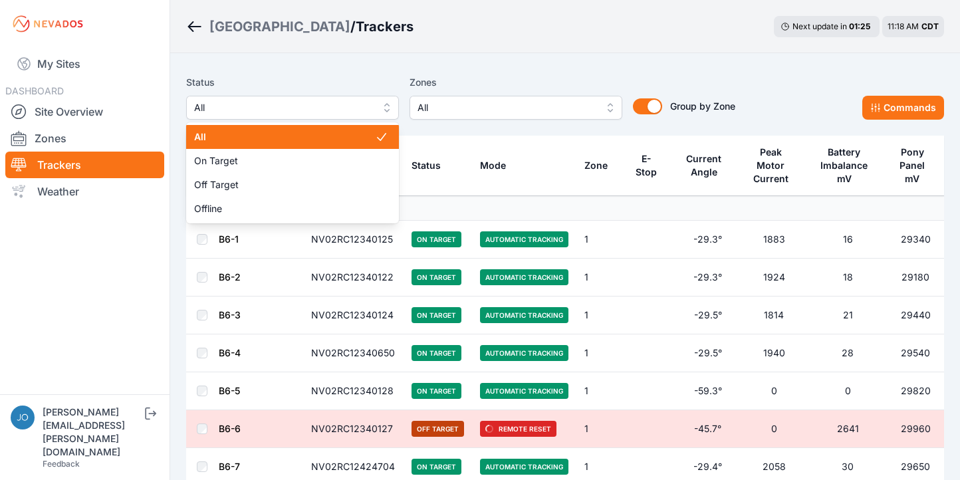
click at [294, 113] on span "All" at bounding box center [283, 108] width 178 height 16
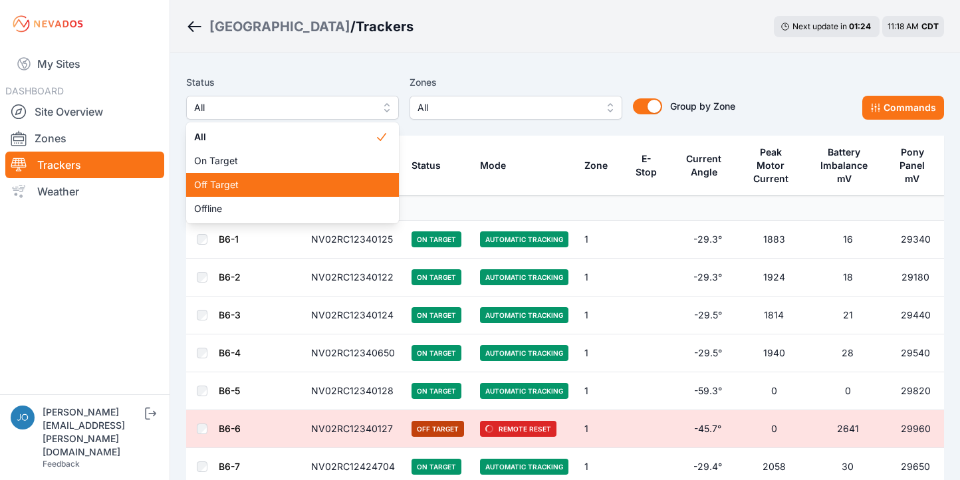
click at [268, 188] on span "Off Target" at bounding box center [284, 184] width 181 height 13
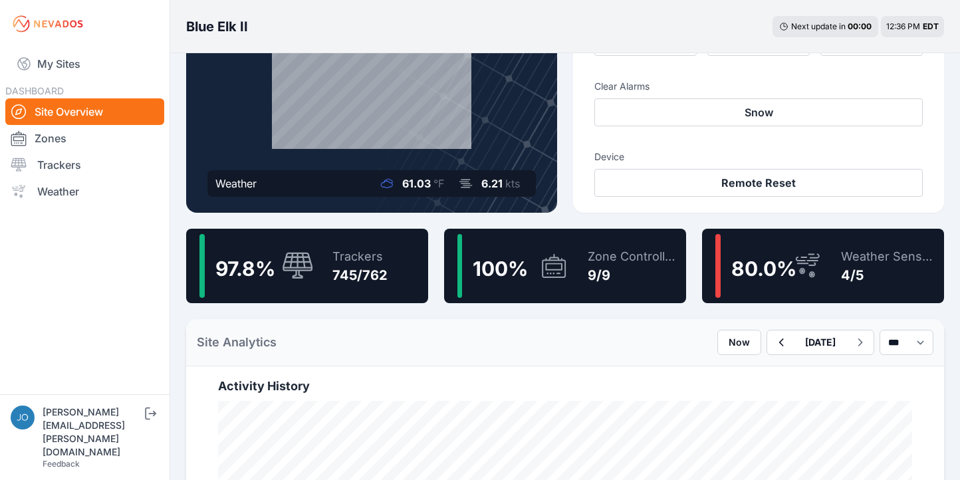
scroll to position [190, 0]
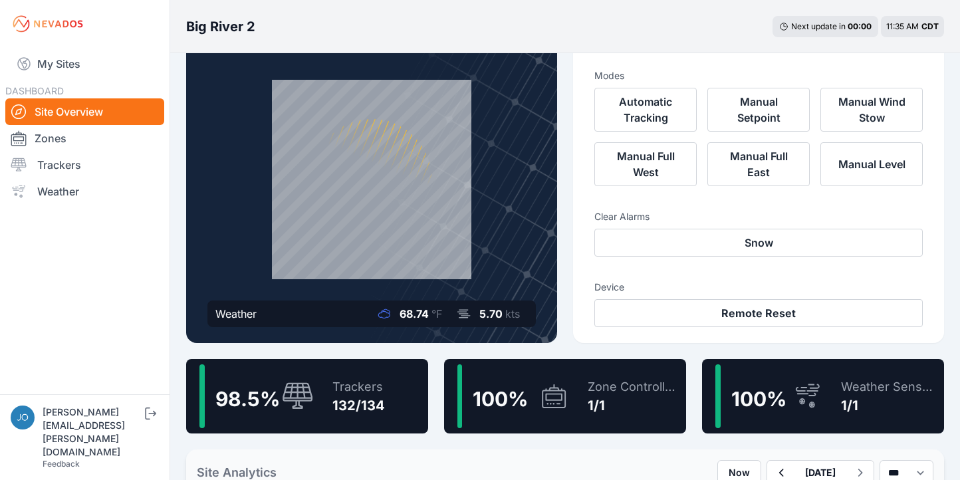
scroll to position [60, 0]
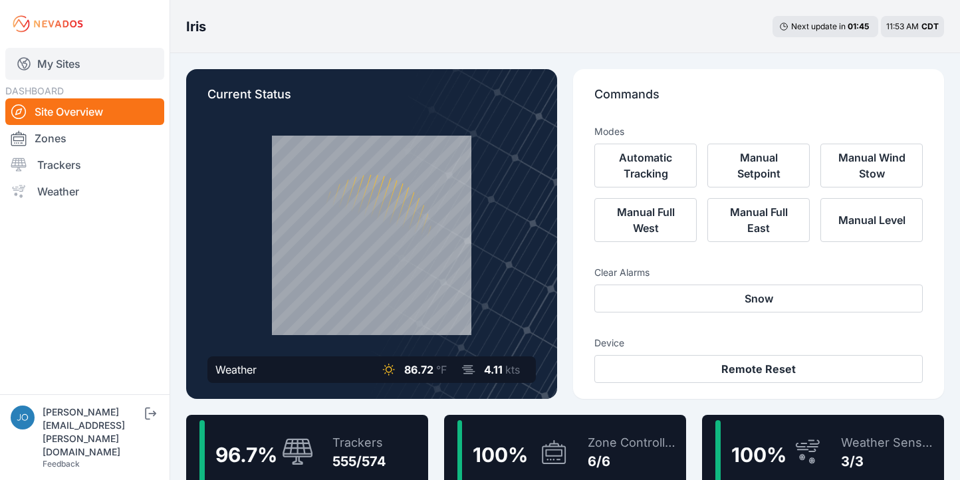
click at [69, 64] on link "My Sites" at bounding box center [84, 64] width 159 height 32
